Goal: Task Accomplishment & Management: Use online tool/utility

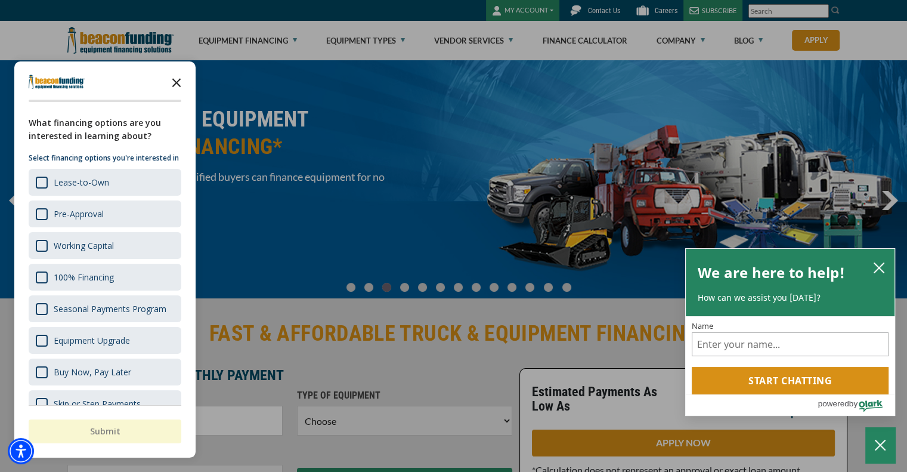
click at [174, 79] on polygon "Close the survey" at bounding box center [176, 82] width 9 height 9
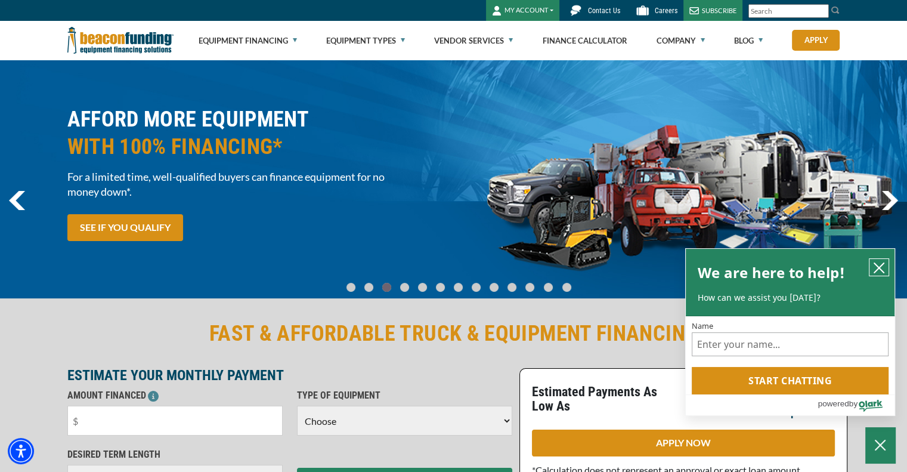
click at [879, 264] on icon "close chatbox" at bounding box center [879, 268] width 12 height 12
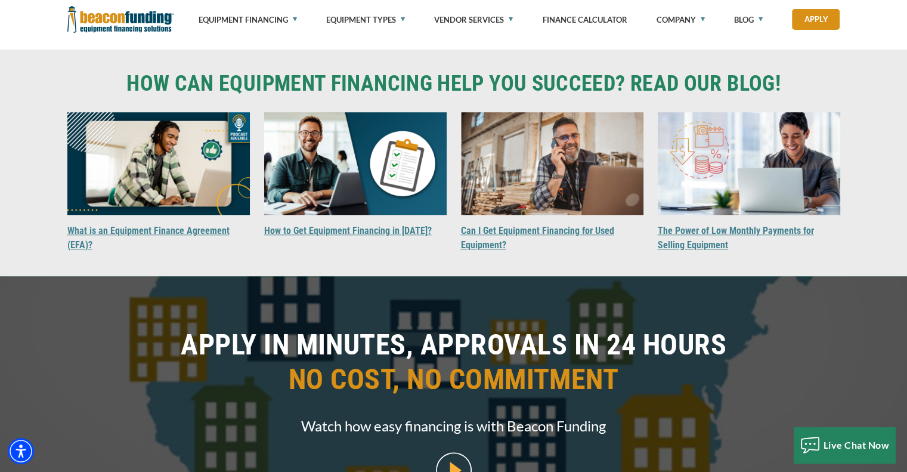
scroll to position [1074, 0]
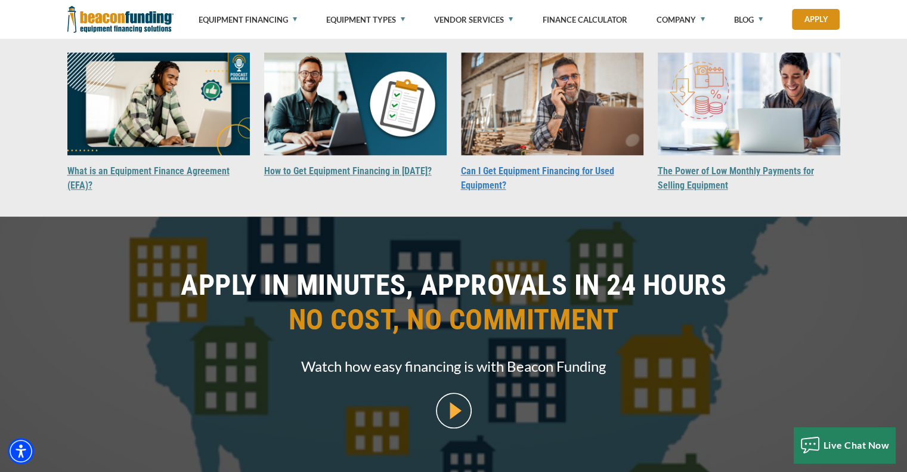
click at [547, 191] on link "Can I Get Equipment Financing for Used Equipment?" at bounding box center [537, 178] width 153 height 26
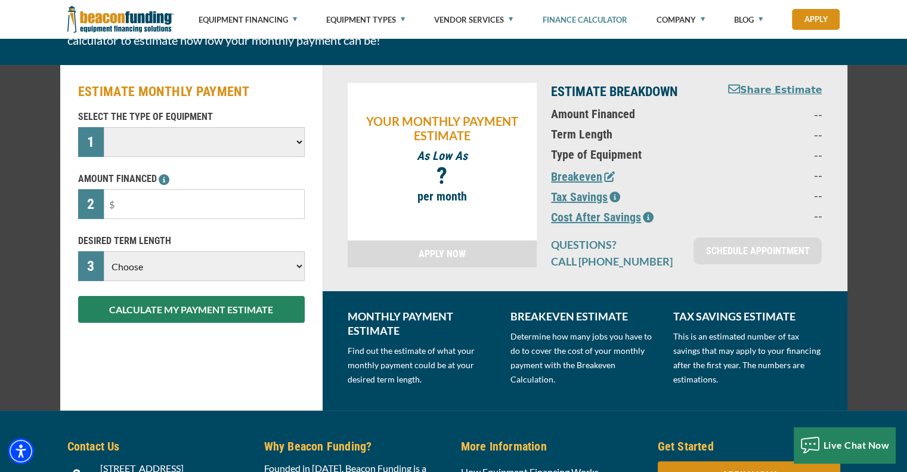
scroll to position [119, 0]
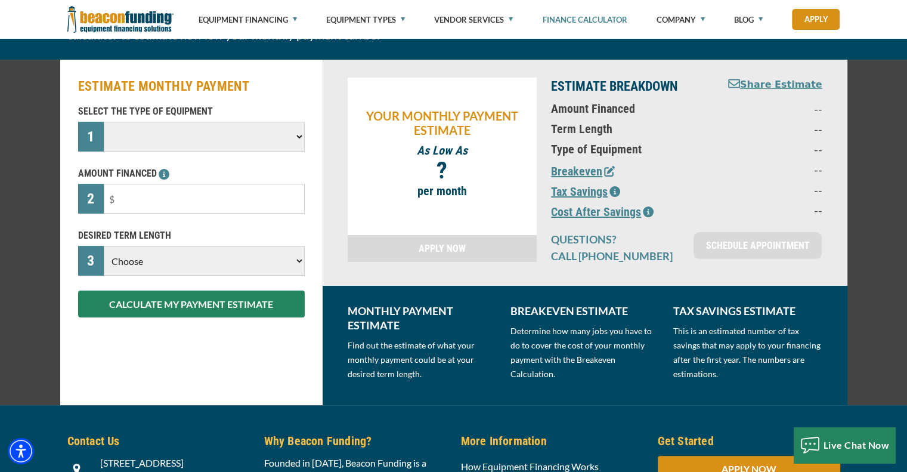
click at [260, 136] on select at bounding box center [204, 137] width 200 height 30
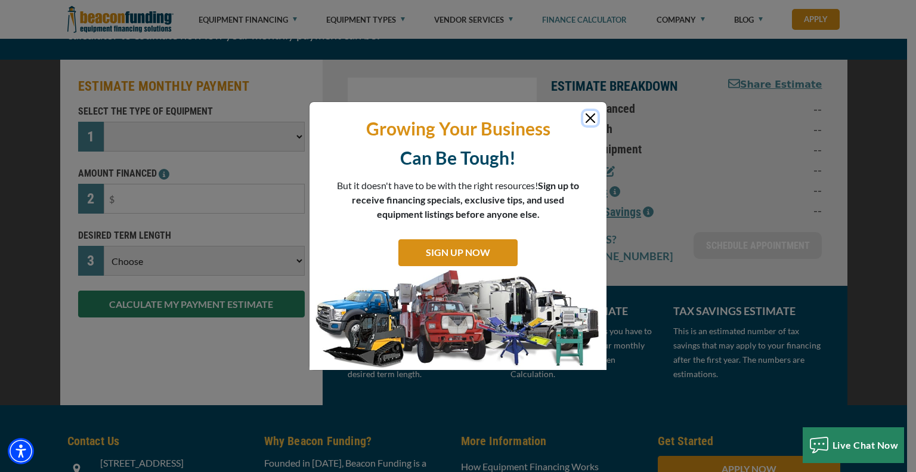
click at [587, 118] on button "Close" at bounding box center [591, 118] width 14 height 14
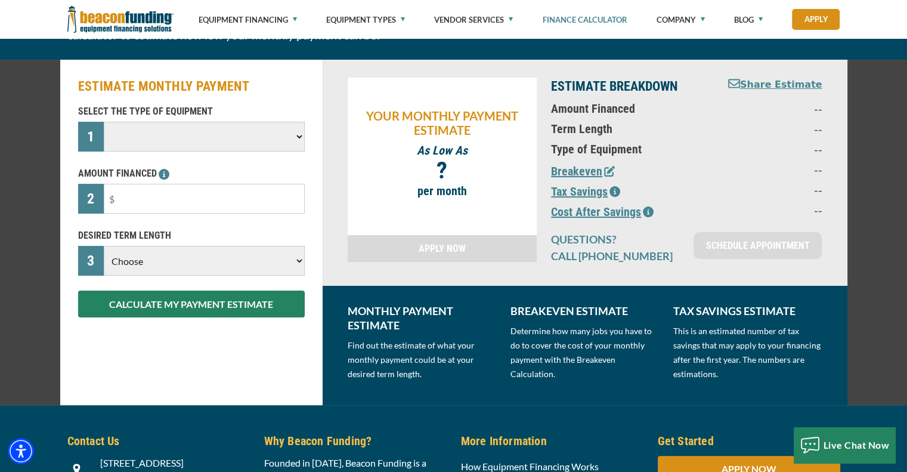
click at [298, 135] on select at bounding box center [204, 137] width 200 height 30
click at [248, 140] on select at bounding box center [204, 137] width 200 height 30
click at [172, 205] on input "text" at bounding box center [204, 199] width 200 height 30
type input "$60,000"
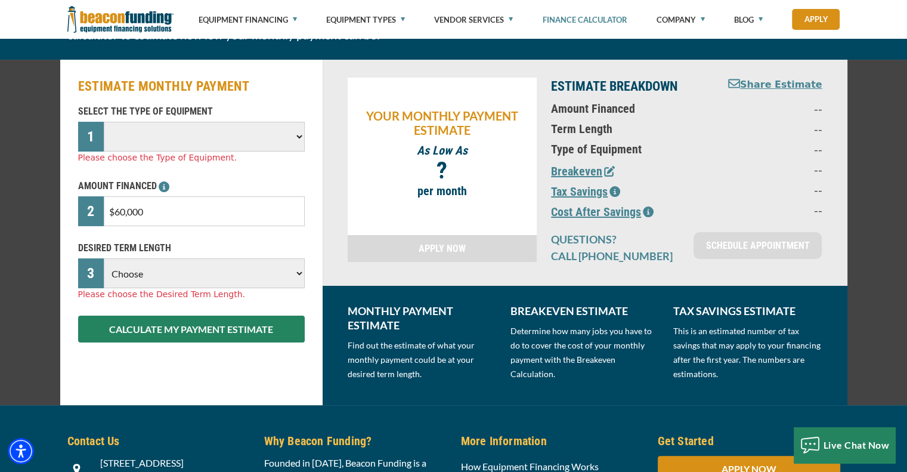
click at [272, 260] on select "Choose 36 Months 48 Months 60 Months" at bounding box center [204, 273] width 200 height 30
select select "48"
click at [104, 258] on select "Choose 36 Months 48 Months 60 Months" at bounding box center [204, 273] width 200 height 30
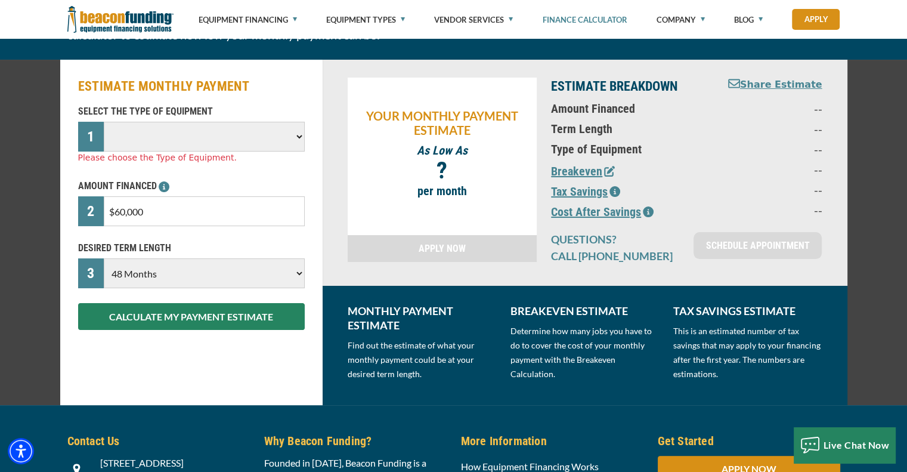
click at [214, 129] on select at bounding box center [204, 137] width 200 height 30
click at [296, 138] on select at bounding box center [204, 137] width 200 height 30
click at [296, 137] on select at bounding box center [204, 137] width 200 height 30
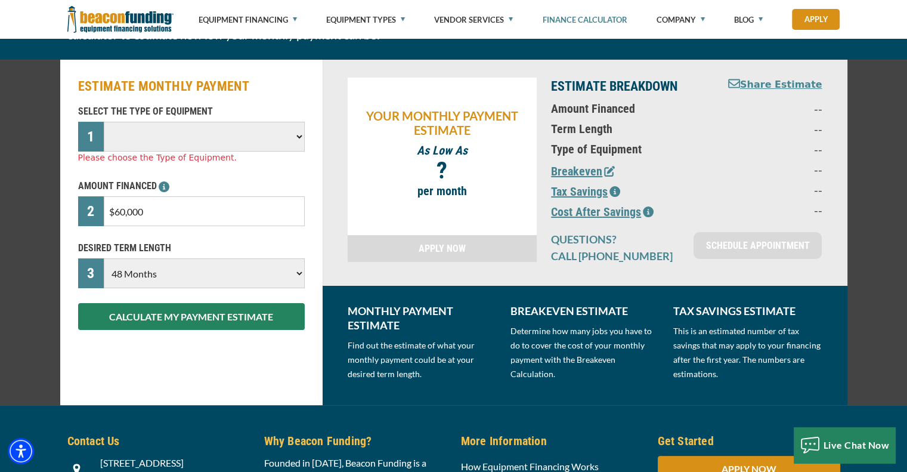
click at [296, 137] on select at bounding box center [204, 137] width 200 height 30
click at [301, 134] on select at bounding box center [204, 137] width 200 height 30
click at [300, 134] on select at bounding box center [204, 137] width 200 height 30
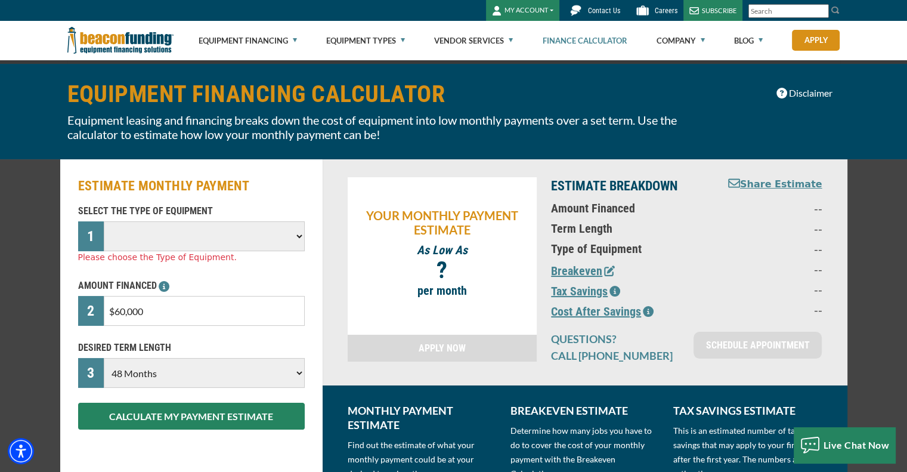
scroll to position [0, 0]
